Goal: Task Accomplishment & Management: Manage account settings

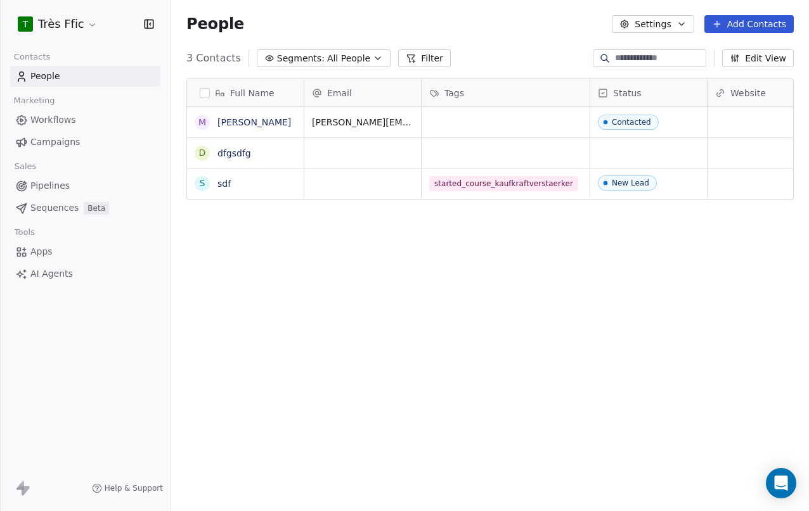
scroll to position [450, 638]
click at [82, 22] on html "T Très Ffic Contacts People Marketing Workflows Campaigns Sales Pipelines Seque…" at bounding box center [404, 255] width 809 height 511
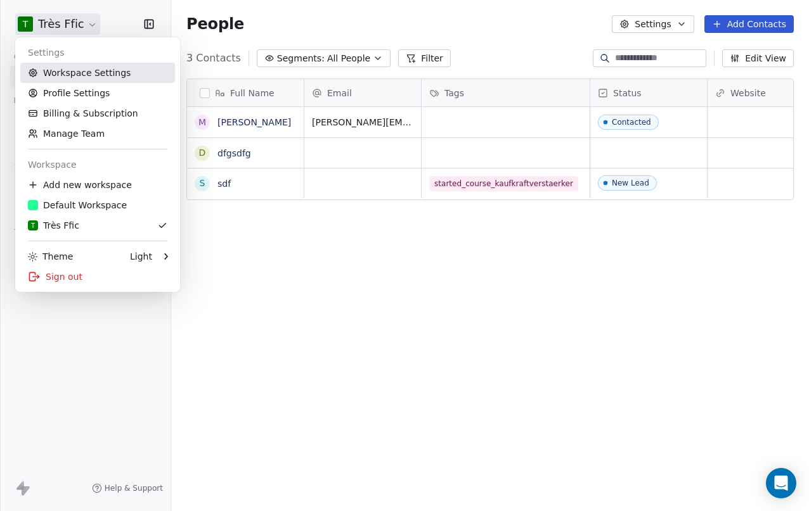
click at [89, 81] on link "Workspace Settings" at bounding box center [97, 73] width 155 height 20
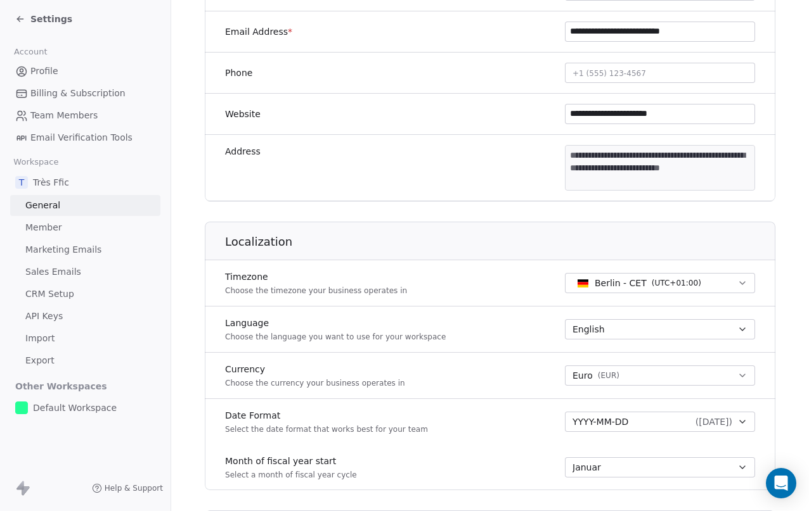
scroll to position [316, 0]
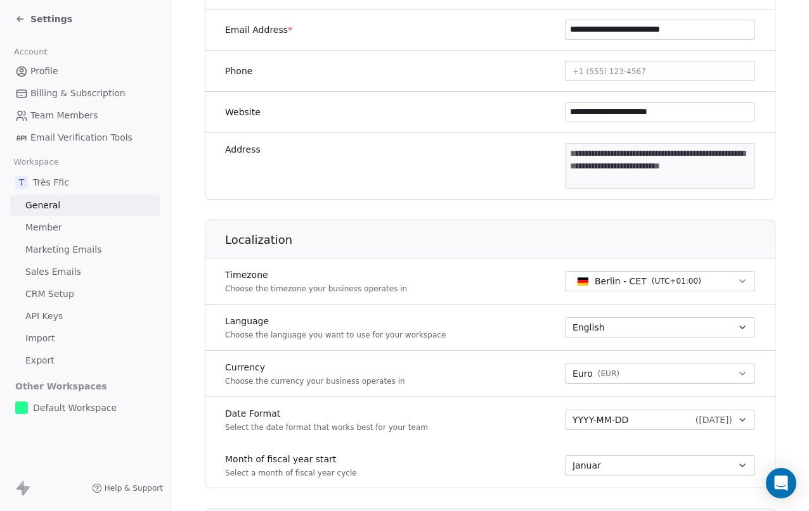
click at [62, 316] on link "API Keys" at bounding box center [85, 316] width 150 height 21
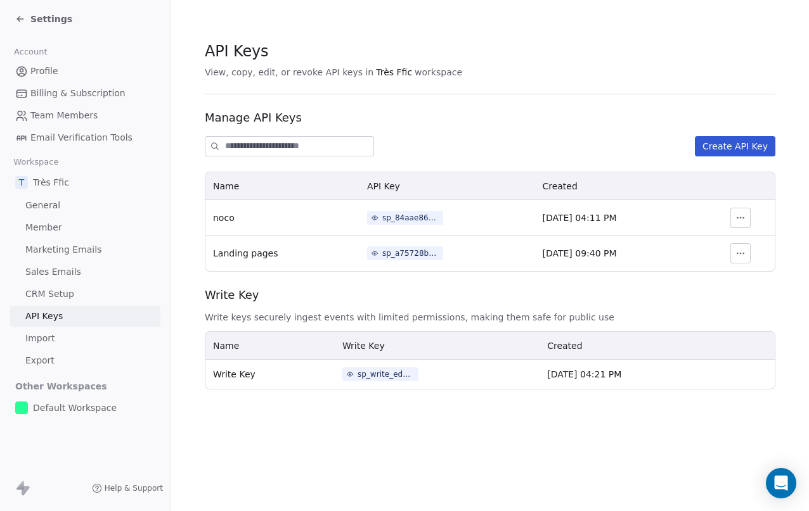
click at [729, 143] on button "Create API Key" at bounding box center [735, 146] width 80 height 20
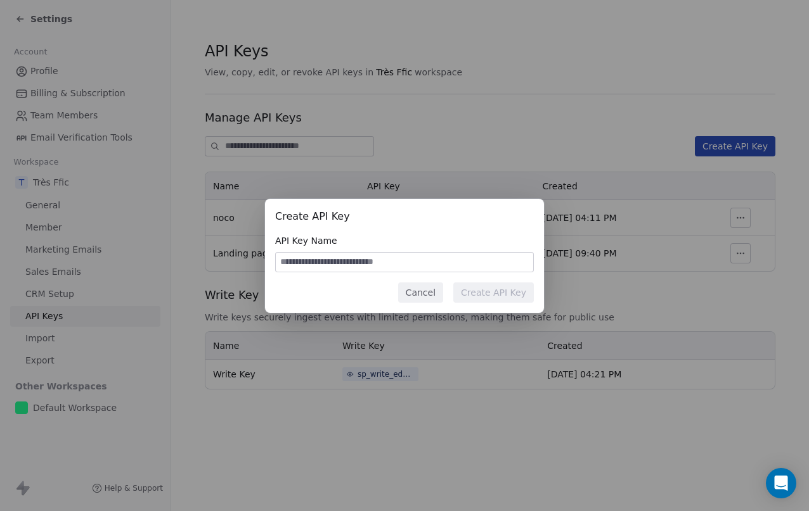
type input "*"
type input "**********"
click at [493, 292] on button "Create API Key" at bounding box center [493, 293] width 80 height 20
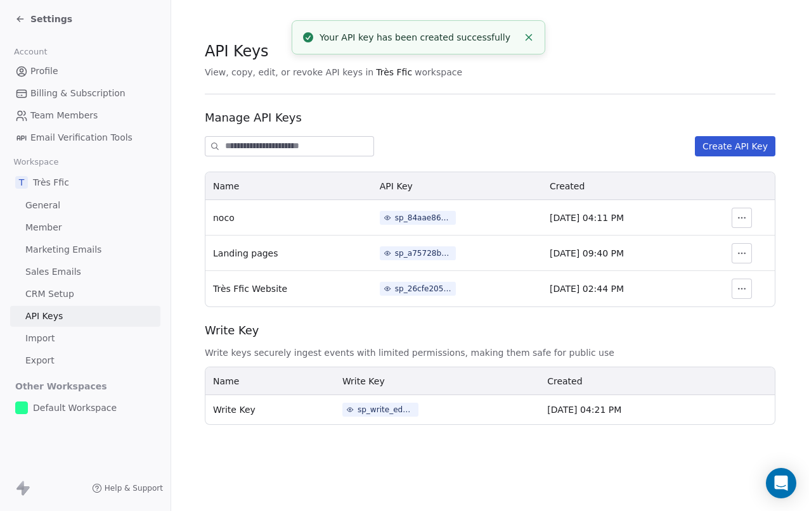
click at [749, 290] on button "button" at bounding box center [741, 289] width 20 height 20
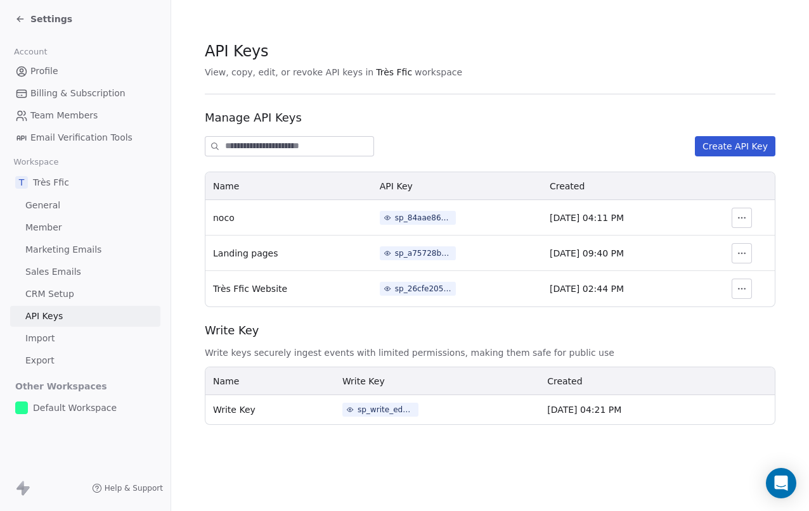
click at [684, 297] on td "[DATE] 02:44 PM" at bounding box center [625, 288] width 167 height 35
click at [414, 290] on div "sp_26cfe20500994c2c868d9becfabc9ac7" at bounding box center [423, 288] width 57 height 11
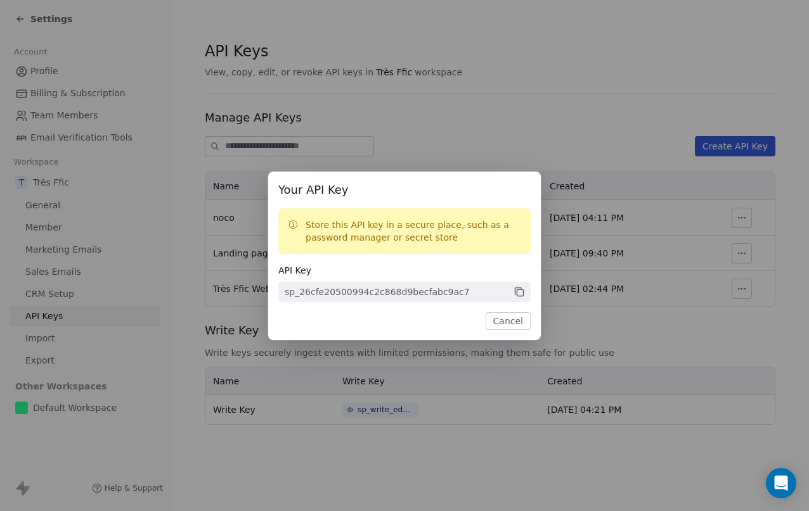
click at [521, 292] on icon at bounding box center [518, 291] width 11 height 11
click at [504, 318] on button "Cancel" at bounding box center [507, 321] width 45 height 18
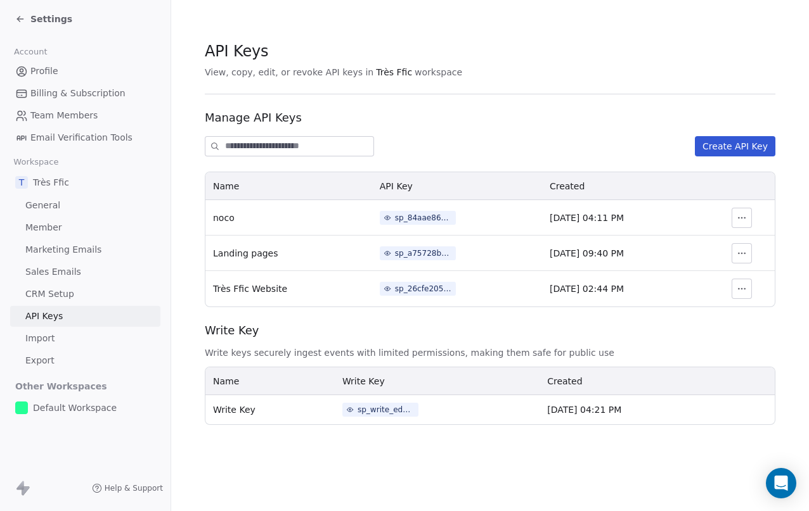
click at [477, 158] on div "API Keys View, copy, edit, or revoke API keys in Très Ffic workspace Manage API…" at bounding box center [490, 233] width 570 height 385
click at [82, 113] on span "Team Members" at bounding box center [63, 115] width 67 height 13
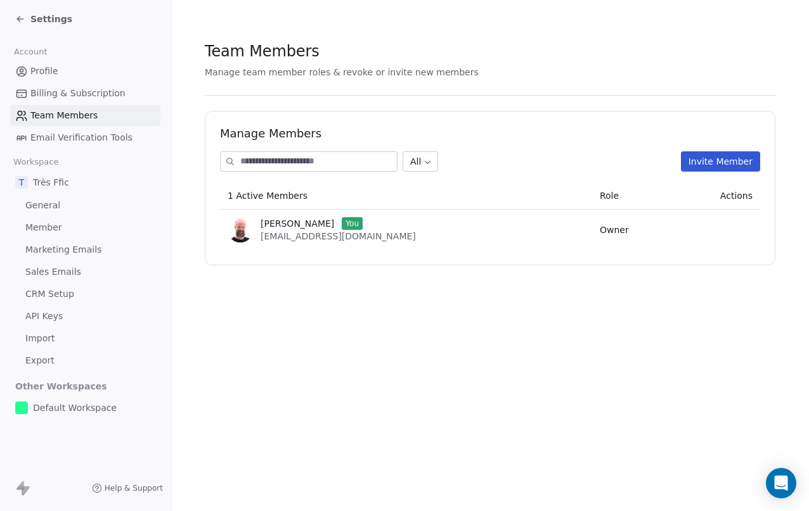
click at [701, 153] on button "Invite Member" at bounding box center [720, 161] width 79 height 20
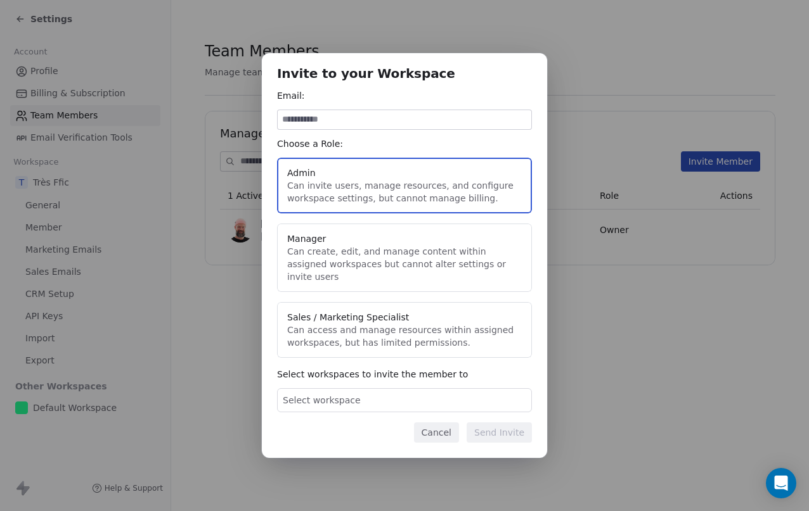
click at [425, 392] on div "Select workspace" at bounding box center [404, 401] width 255 height 24
click at [463, 365] on div "Invite to your Workspace Email: Choose a Role: Admin Can invite users, manage r…" at bounding box center [404, 255] width 809 height 405
click at [439, 423] on button "Cancel" at bounding box center [436, 433] width 45 height 20
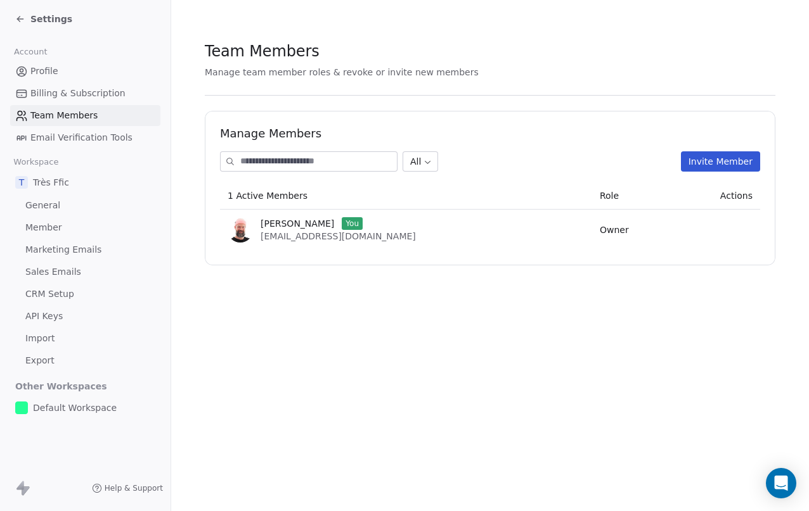
click at [46, 186] on span "Très Ffic" at bounding box center [51, 182] width 36 height 13
click at [34, 209] on span "General" at bounding box center [42, 205] width 35 height 13
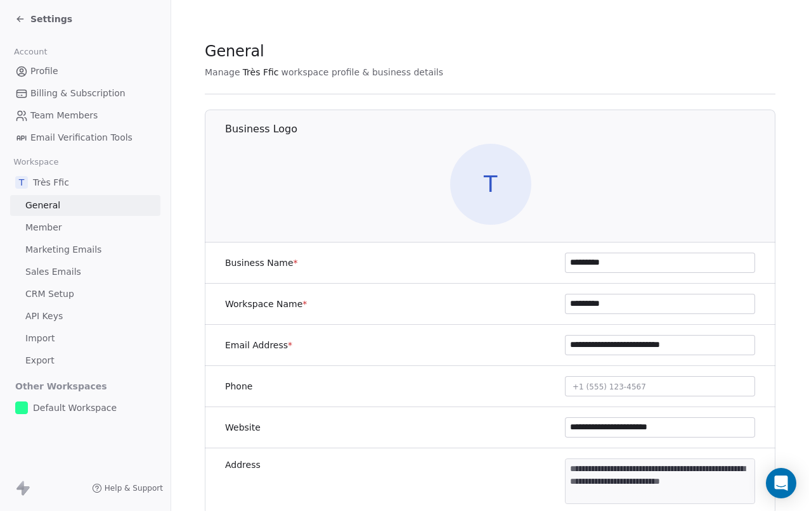
click at [483, 178] on span "T" at bounding box center [490, 184] width 81 height 81
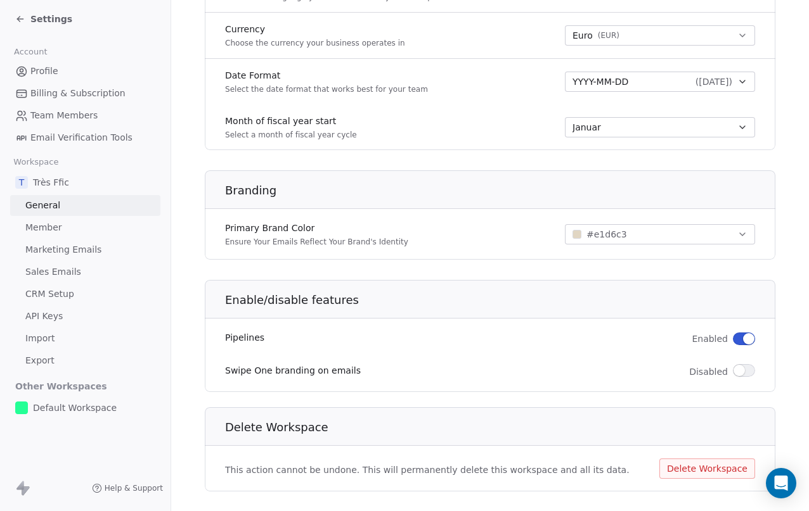
scroll to position [657, 0]
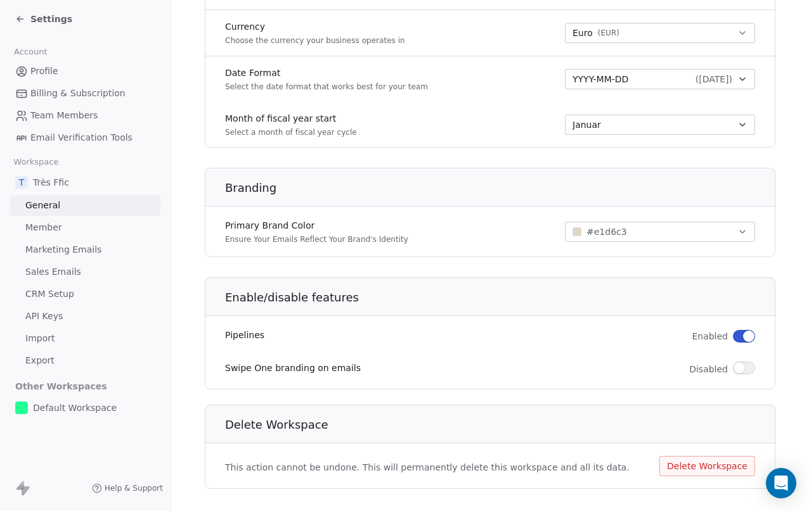
click at [575, 233] on div "button" at bounding box center [576, 232] width 9 height 9
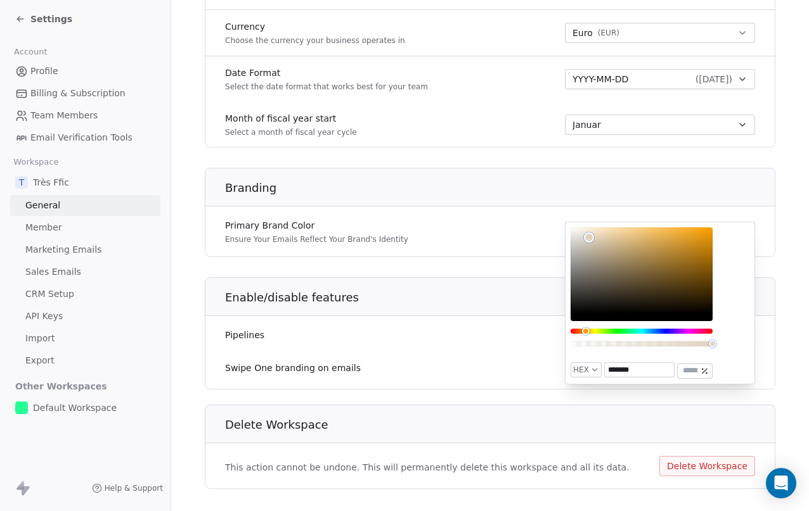
click at [631, 366] on input "*******" at bounding box center [639, 370] width 69 height 14
paste input "text"
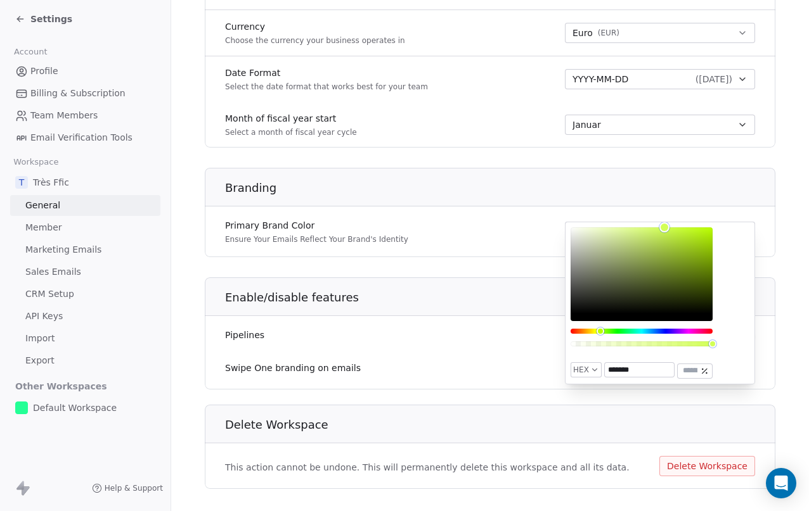
type input "*******"
click at [739, 347] on div "HEX ******* ***" at bounding box center [660, 303] width 190 height 163
click at [764, 384] on div "Enable/disable features Pipelines Enabled Swipe One branding on emails Disabled" at bounding box center [490, 334] width 570 height 112
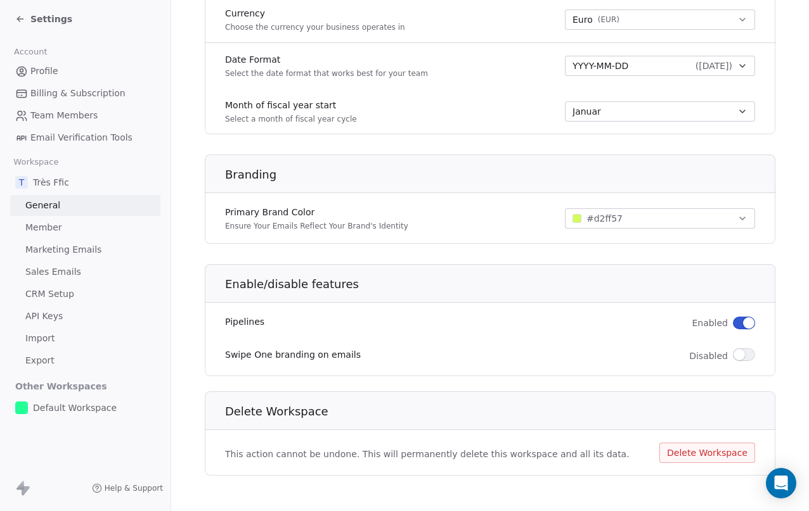
scroll to position [675, 0]
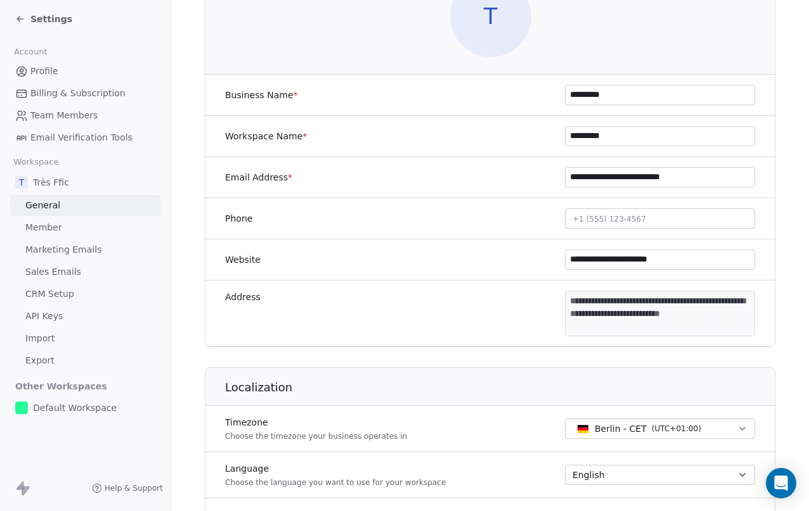
scroll to position [0, 0]
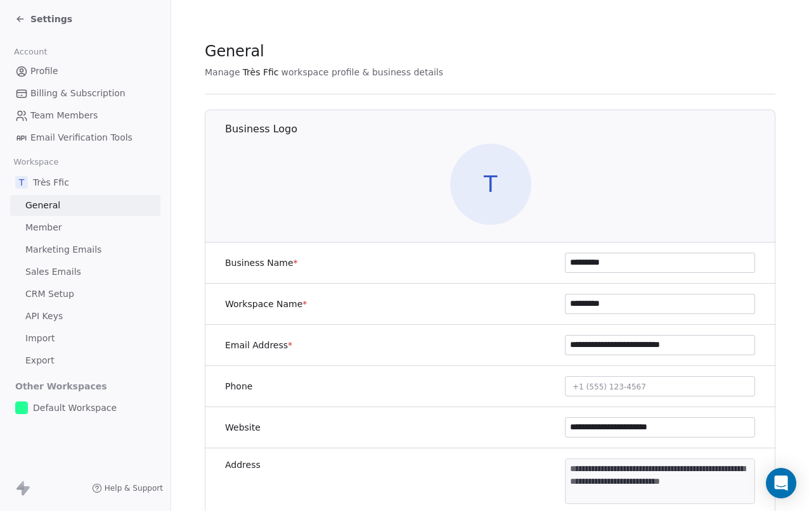
click at [505, 185] on span "T" at bounding box center [490, 184] width 81 height 81
click at [43, 17] on span "Settings" at bounding box center [51, 19] width 42 height 13
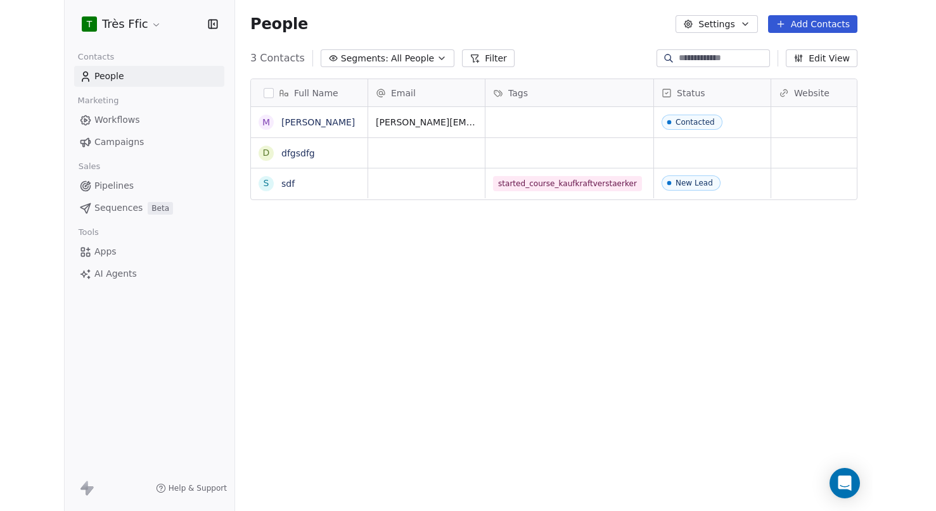
scroll to position [450, 638]
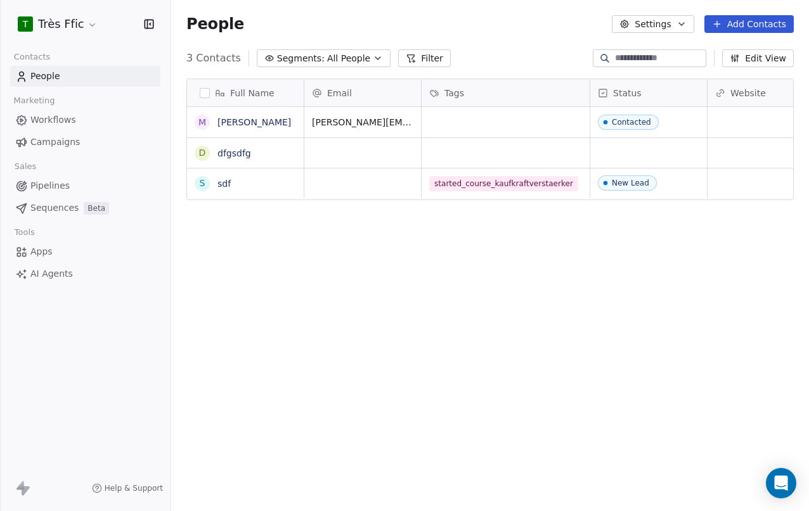
click at [288, 306] on div "Full Name M [PERSON_NAME] d dfgsdfg s sdf Email Tags Status Website Company Sub…" at bounding box center [490, 293] width 638 height 450
click at [433, 222] on div "Full Name M [PERSON_NAME] d dfgsdfg s sdf Email Tags Status Website Company Sub…" at bounding box center [490, 293] width 638 height 450
click at [365, 223] on div "Full Name M [PERSON_NAME] d dfgsdfg s sdf Email Tags Status Website Company Sub…" at bounding box center [490, 293] width 638 height 450
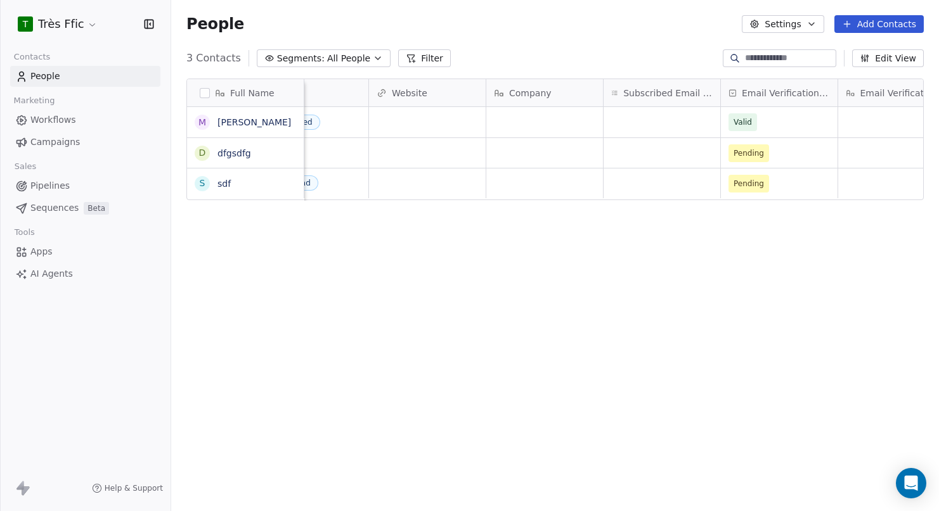
scroll to position [0, 401]
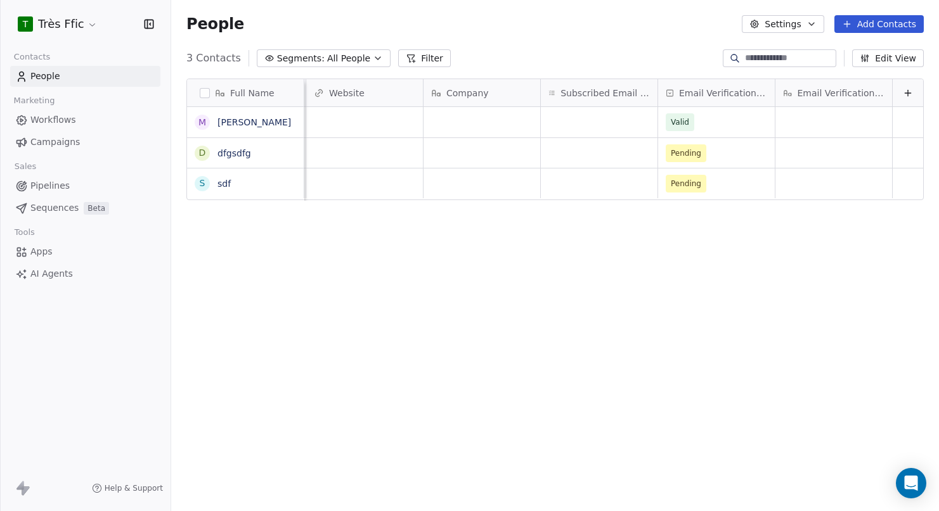
click at [421, 29] on div "People Settings Add Contacts" at bounding box center [554, 24] width 737 height 18
